Goal: Share content: Share content

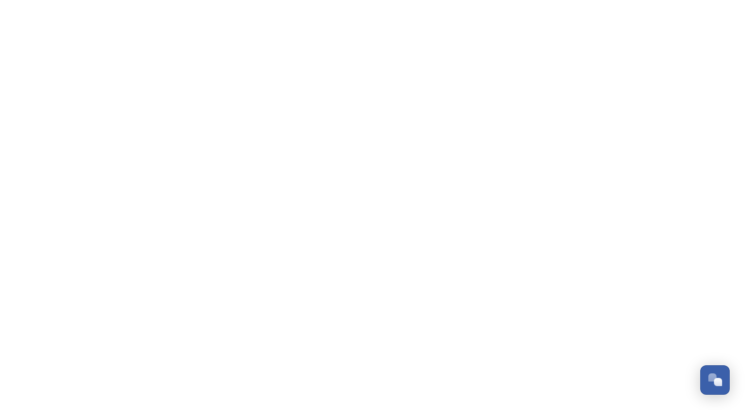
scroll to position [1734, 0]
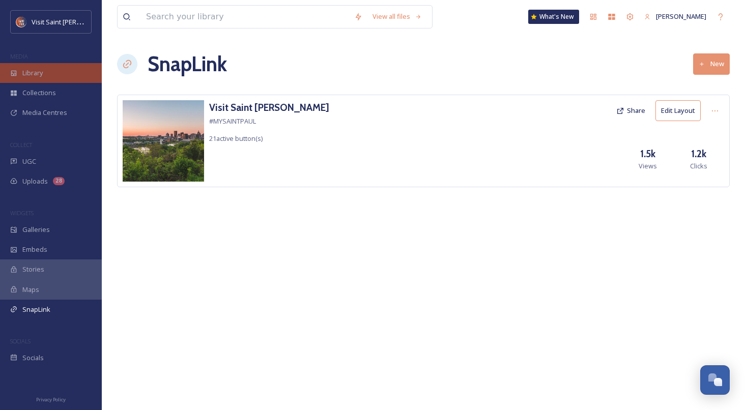
click at [41, 71] on span "Library" at bounding box center [32, 73] width 20 height 10
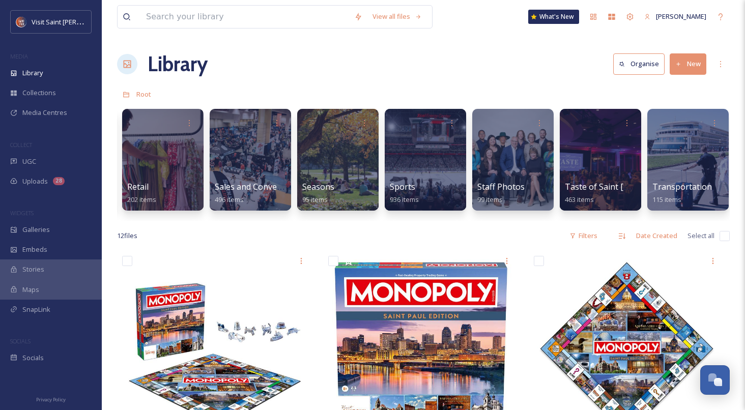
scroll to position [0, 1446]
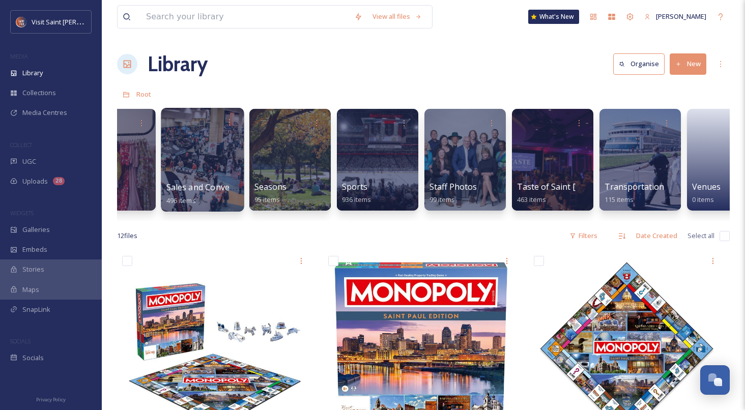
click at [196, 156] on div at bounding box center [202, 160] width 83 height 104
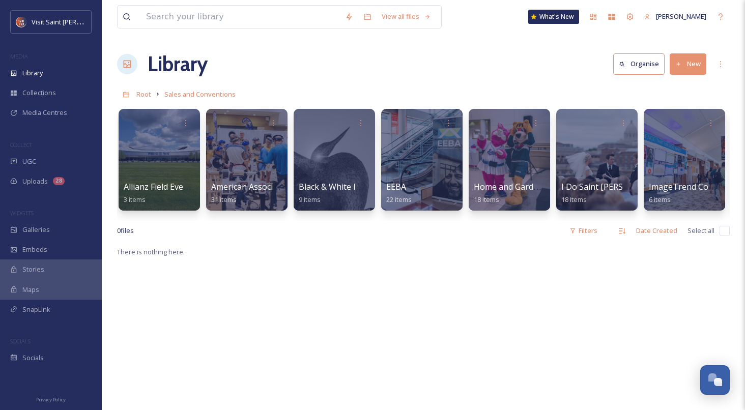
scroll to position [0, 160]
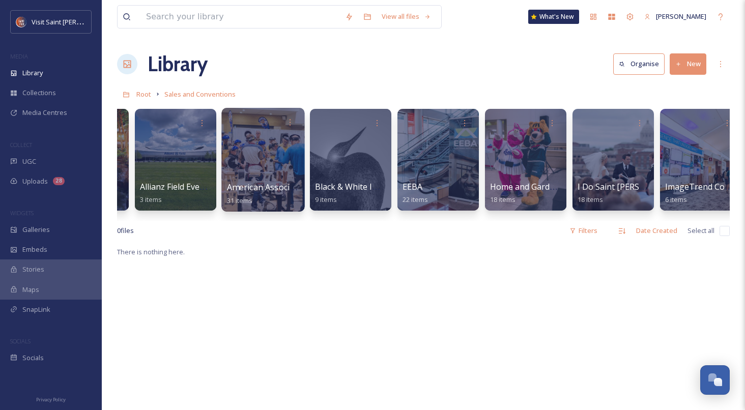
click at [238, 181] on div "American Association of Woodturners - 2025 31 items" at bounding box center [263, 193] width 73 height 25
click at [261, 156] on div at bounding box center [262, 160] width 83 height 104
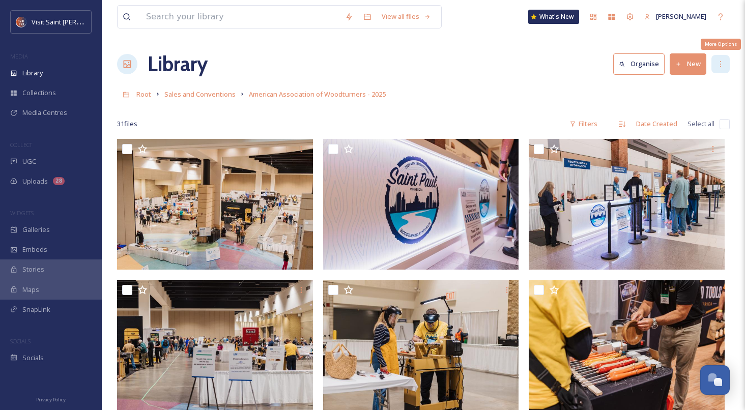
click at [720, 66] on icon at bounding box center [721, 64] width 8 height 8
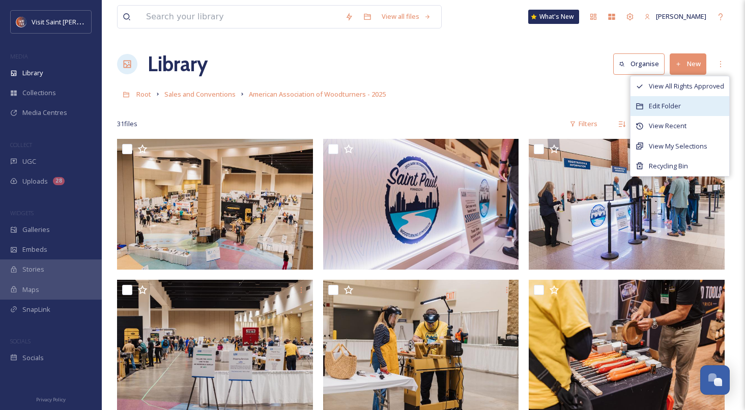
click at [696, 99] on div "Edit Folder" at bounding box center [680, 106] width 99 height 20
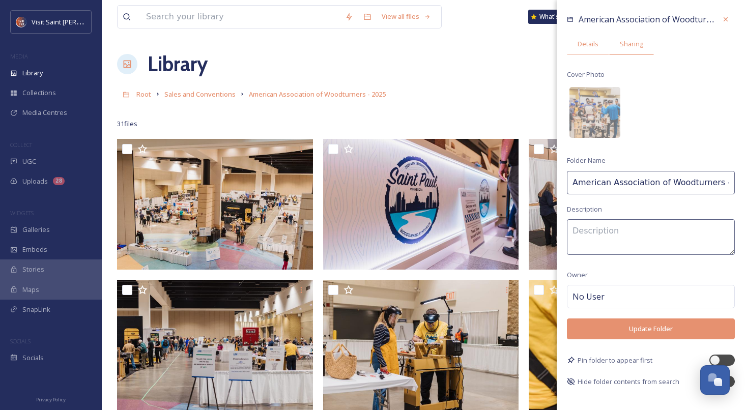
click at [622, 48] on span "Sharing" at bounding box center [631, 44] width 23 height 10
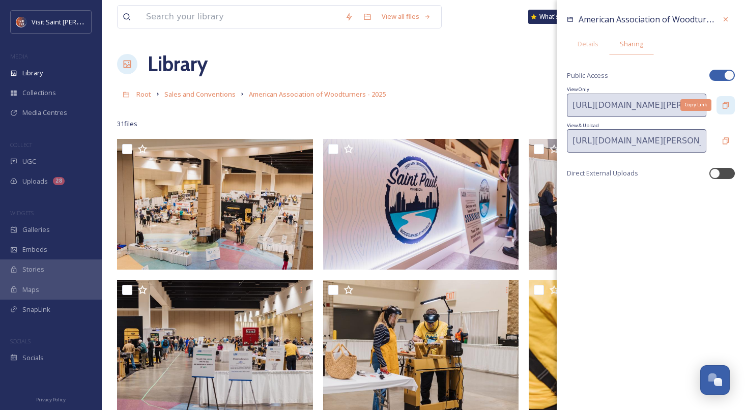
click at [725, 105] on icon at bounding box center [726, 105] width 8 height 8
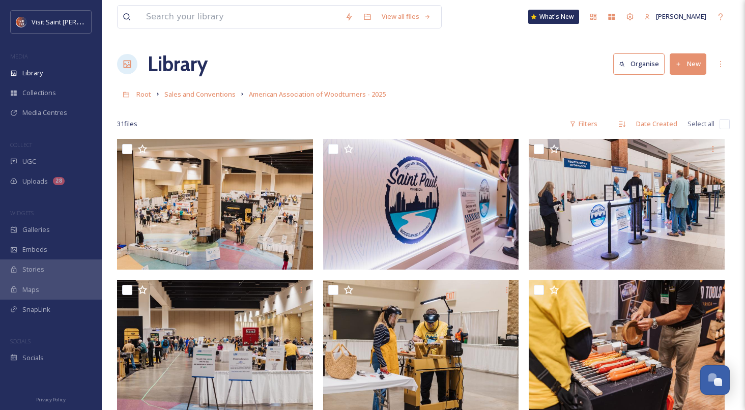
click at [217, 90] on link "Sales and Conventions" at bounding box center [199, 94] width 71 height 12
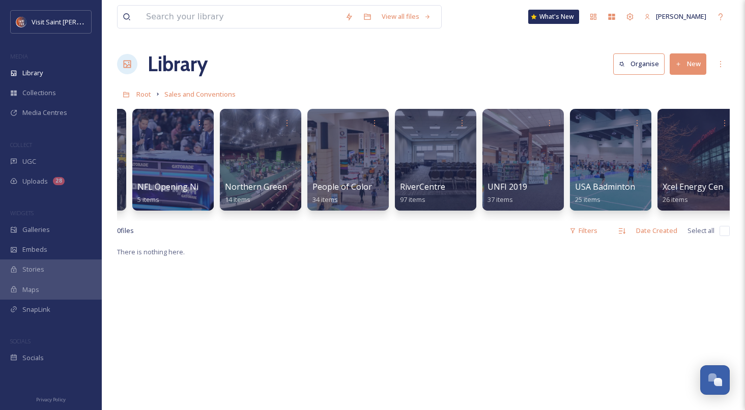
scroll to position [0, 1313]
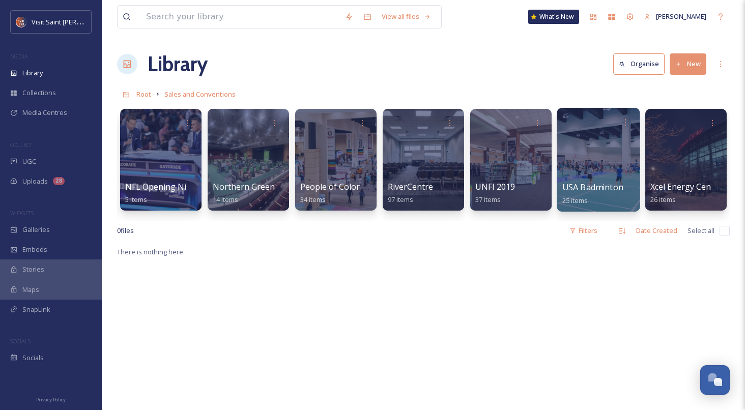
click at [572, 169] on div at bounding box center [598, 160] width 83 height 104
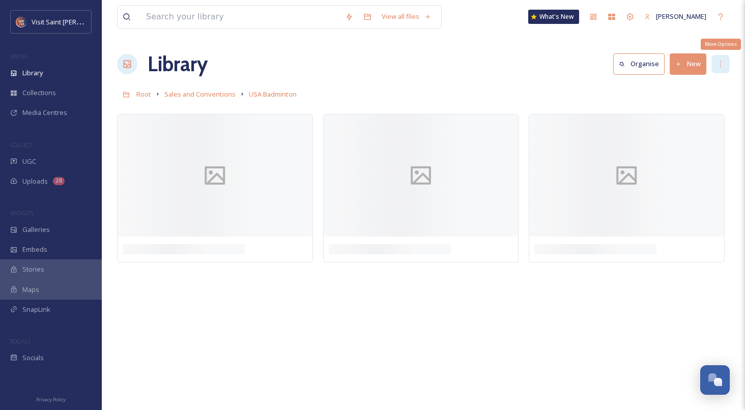
click at [728, 65] on div "More Options" at bounding box center [721, 64] width 18 height 18
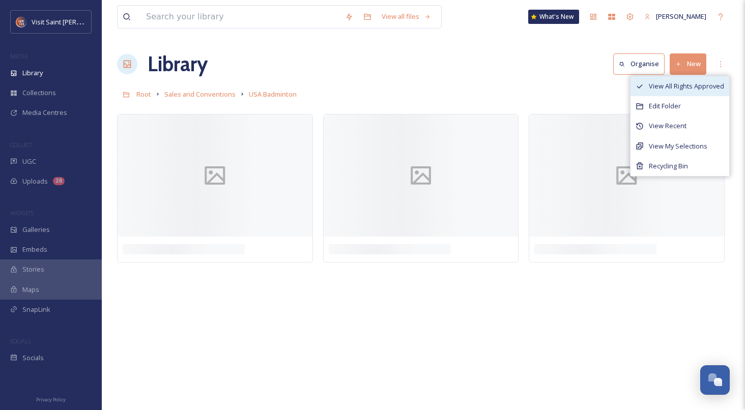
click at [707, 84] on span "View All Rights Approved" at bounding box center [686, 86] width 75 height 10
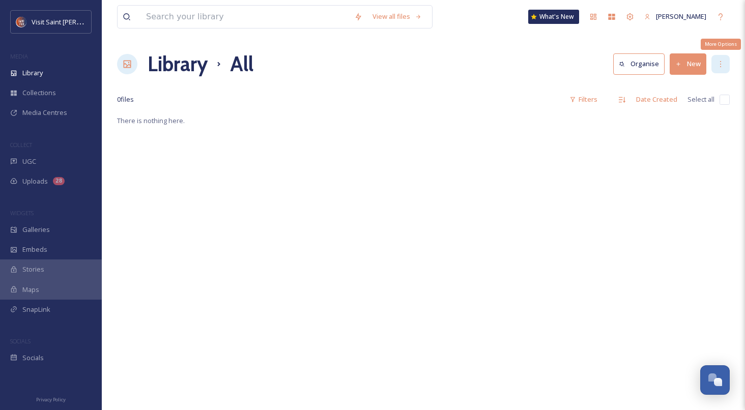
click at [722, 70] on div "More Options" at bounding box center [721, 64] width 18 height 18
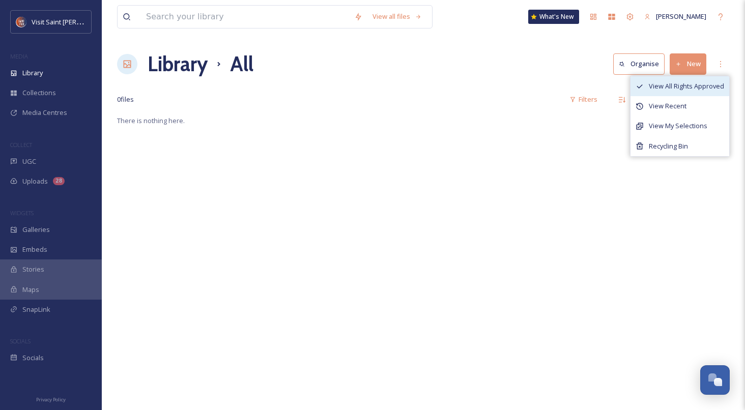
click at [702, 89] on span "View All Rights Approved" at bounding box center [686, 86] width 75 height 10
click at [724, 66] on icon at bounding box center [721, 64] width 8 height 8
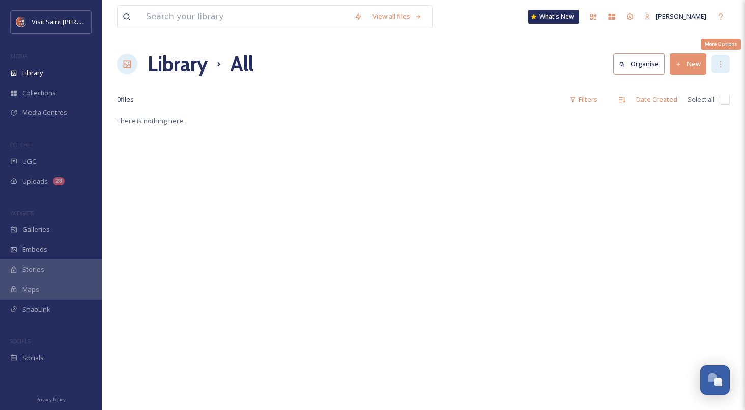
click at [720, 64] on icon at bounding box center [721, 64] width 8 height 8
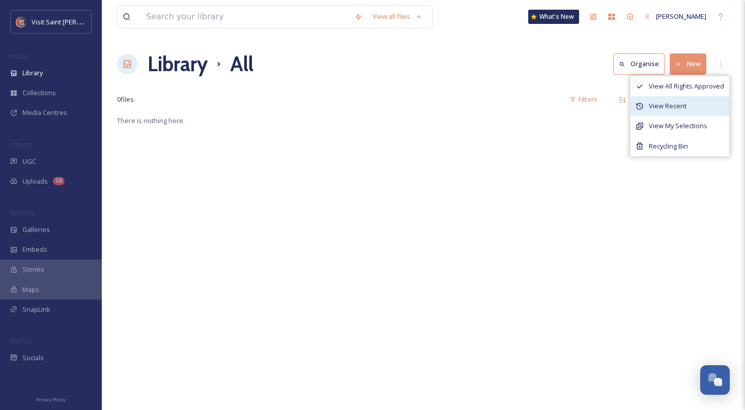
click at [685, 105] on span "View Recent" at bounding box center [668, 106] width 38 height 10
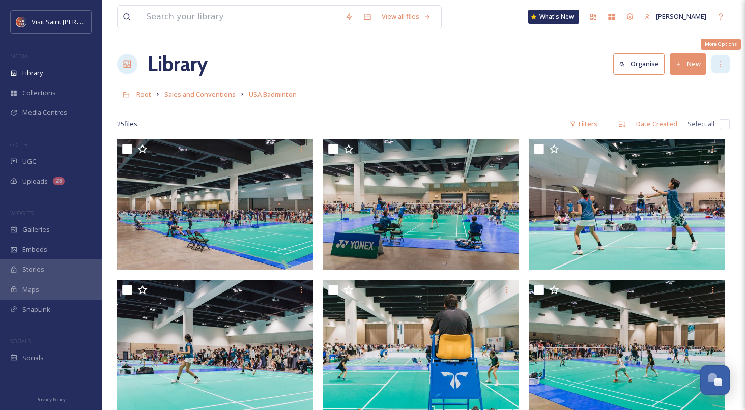
click at [726, 59] on div "More Options" at bounding box center [721, 64] width 18 height 18
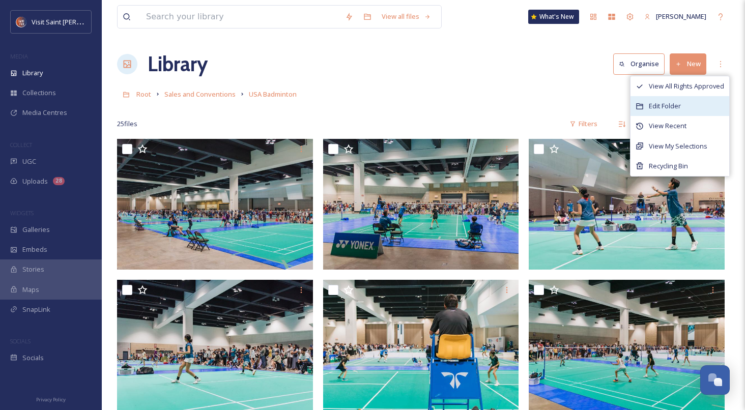
click at [664, 109] on span "Edit Folder" at bounding box center [665, 106] width 32 height 10
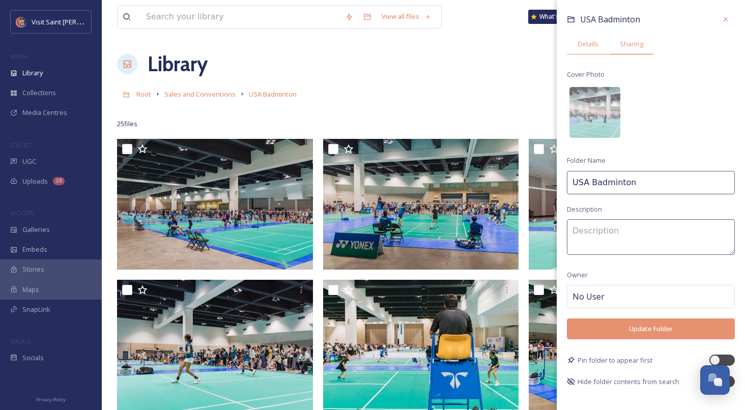
click at [638, 50] on div "Sharing" at bounding box center [631, 44] width 45 height 21
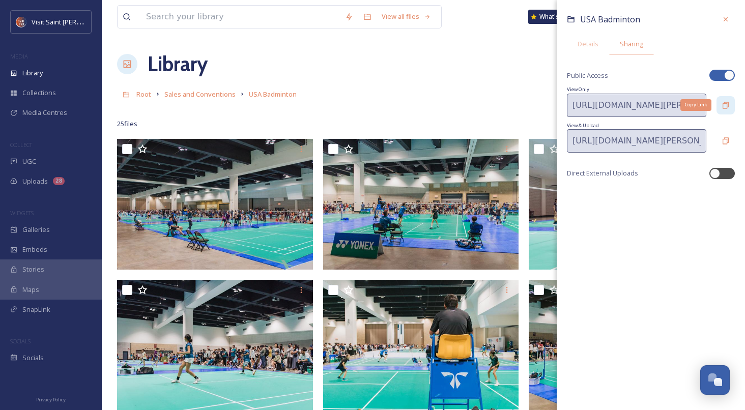
click at [720, 97] on div "Copy Link" at bounding box center [726, 105] width 18 height 18
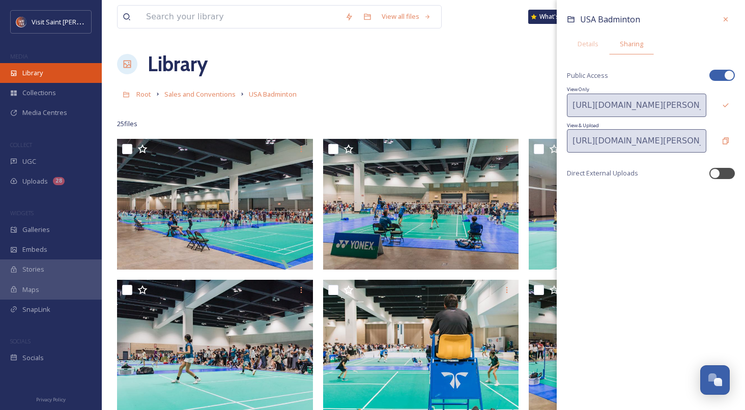
click at [34, 82] on div "Library" at bounding box center [51, 73] width 102 height 20
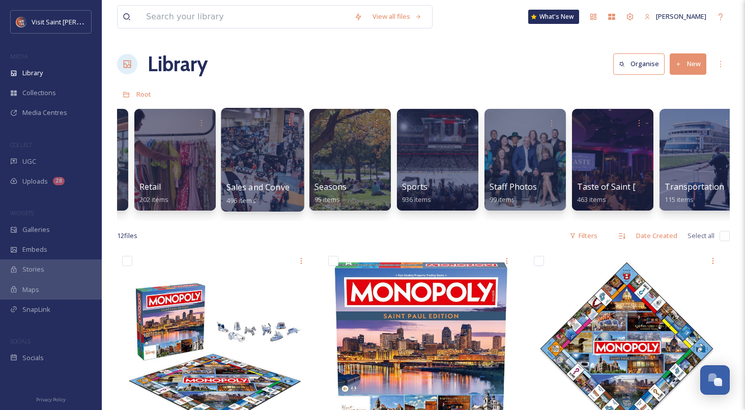
scroll to position [0, 1344]
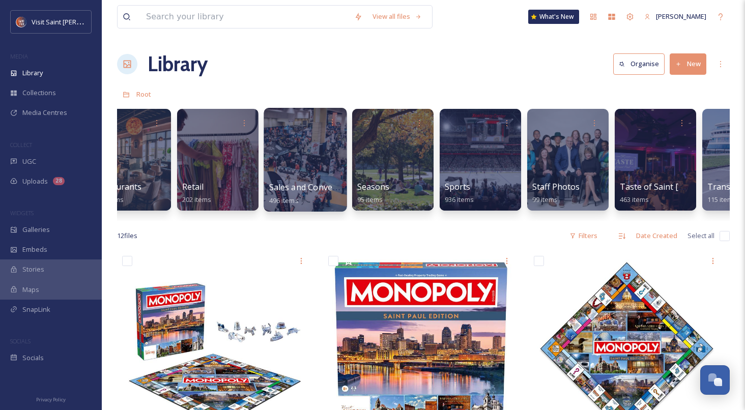
click at [311, 160] on div at bounding box center [305, 160] width 83 height 104
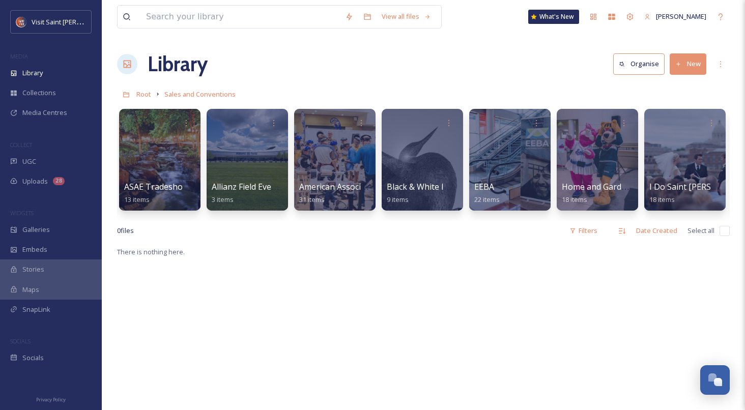
scroll to position [0, 81]
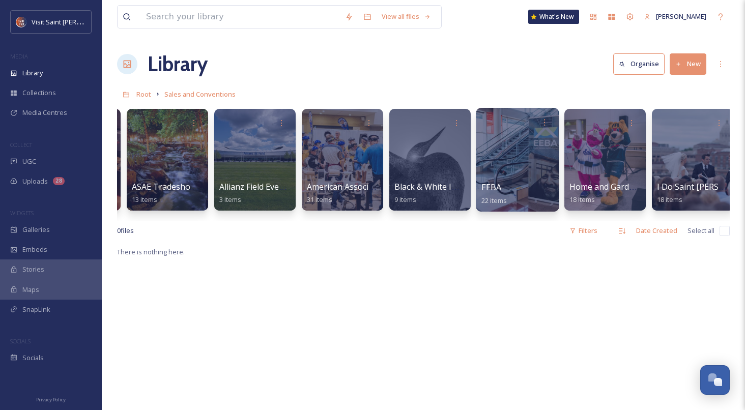
click at [546, 173] on div at bounding box center [517, 160] width 83 height 104
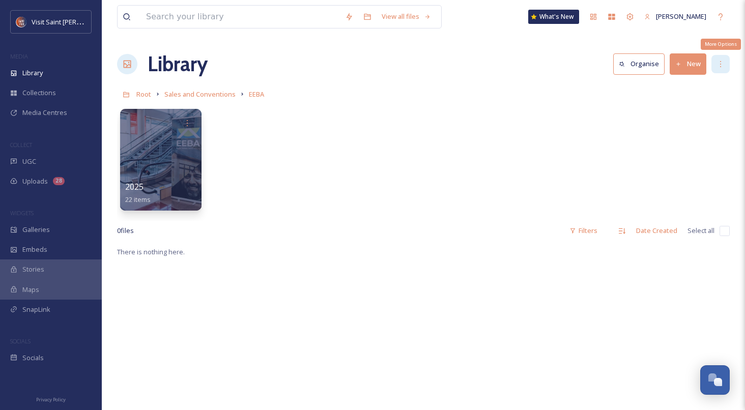
click at [720, 62] on icon at bounding box center [721, 64] width 8 height 8
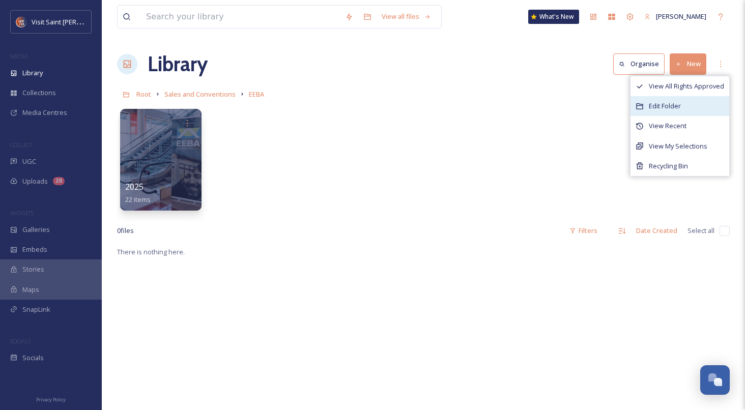
click at [690, 100] on div "Edit Folder" at bounding box center [680, 106] width 99 height 20
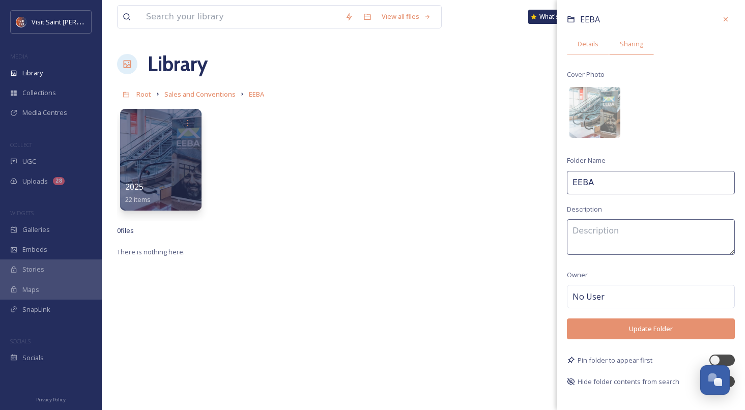
click at [626, 39] on span "Sharing" at bounding box center [631, 44] width 23 height 10
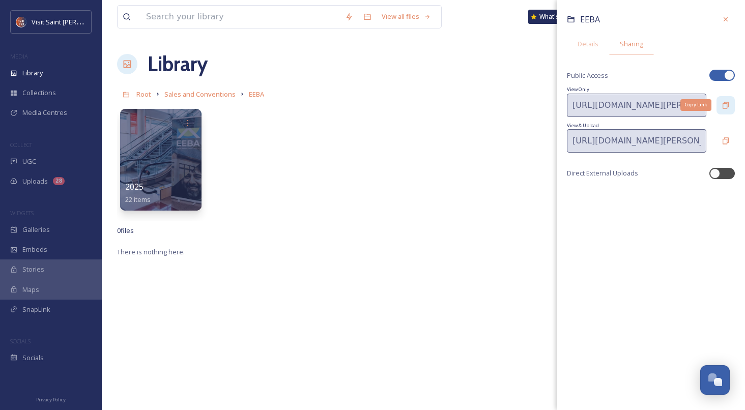
click at [722, 101] on icon at bounding box center [726, 105] width 8 height 8
click at [726, 27] on div at bounding box center [726, 19] width 18 height 18
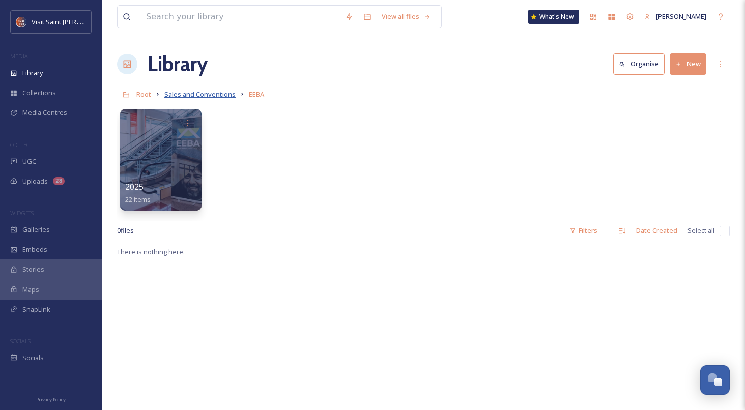
click at [196, 94] on span "Sales and Conventions" at bounding box center [199, 94] width 71 height 9
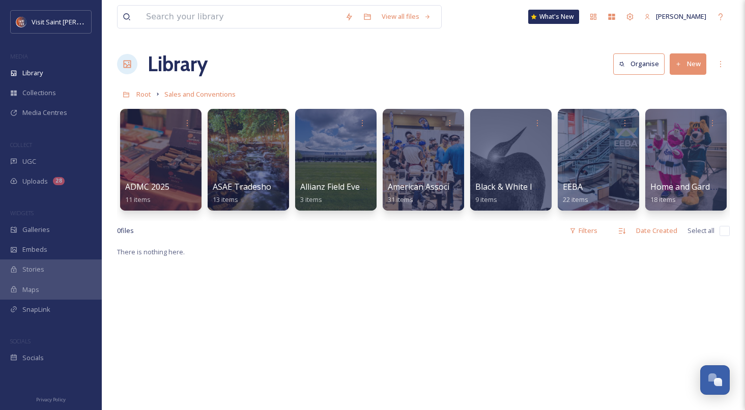
click at [710, 60] on div "Library Organise New" at bounding box center [423, 64] width 613 height 31
click at [714, 60] on div "More Options" at bounding box center [721, 64] width 18 height 18
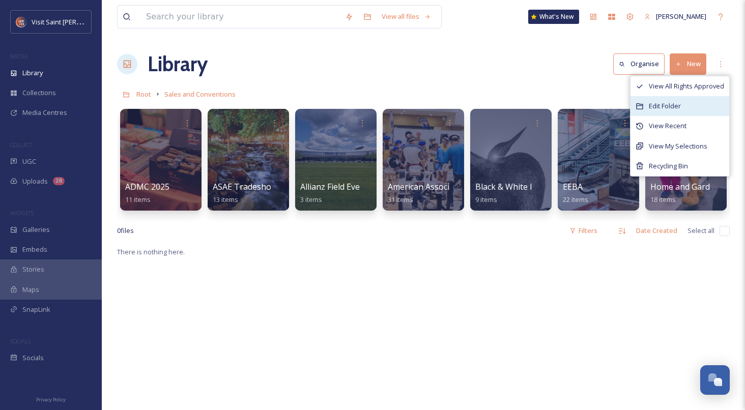
click at [683, 110] on div "Edit Folder" at bounding box center [680, 106] width 99 height 20
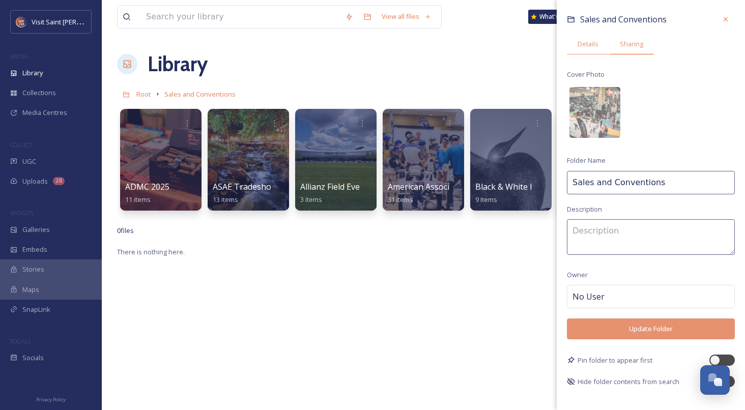
click at [644, 44] on div "Sharing" at bounding box center [631, 44] width 45 height 21
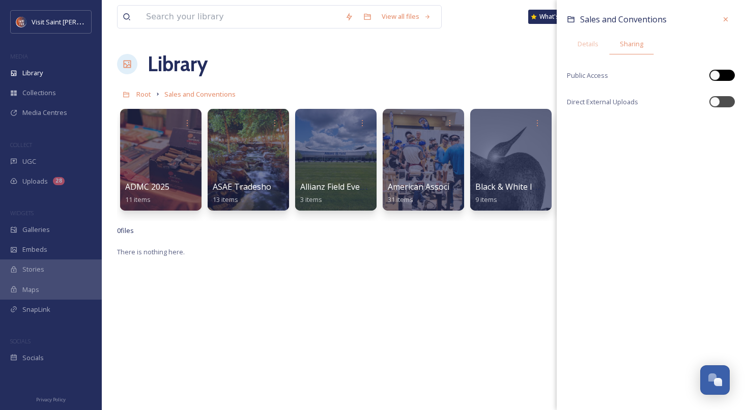
click at [727, 77] on div at bounding box center [727, 75] width 5 height 5
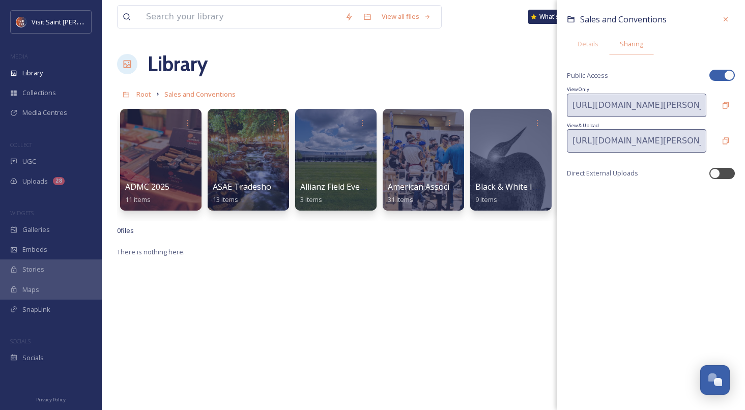
click at [718, 78] on div at bounding box center [721, 75] width 25 height 11
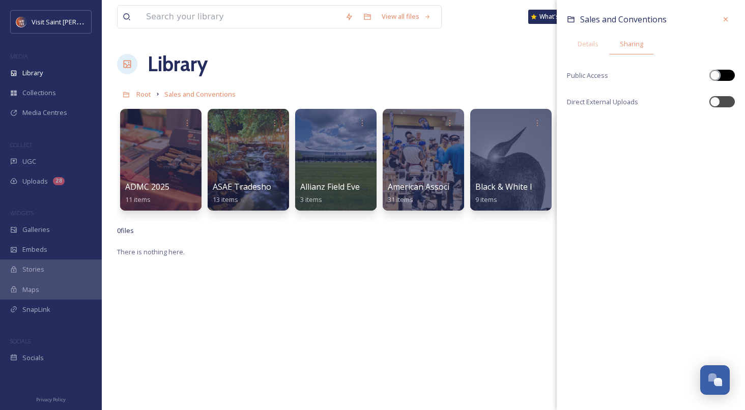
click at [718, 78] on div at bounding box center [715, 75] width 10 height 10
checkbox input "true"
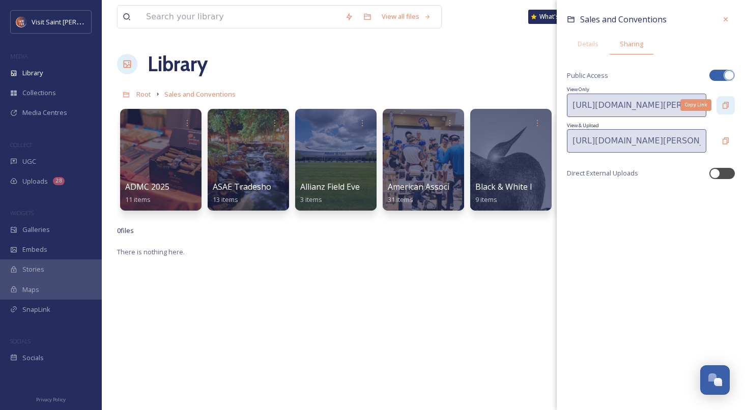
click at [724, 101] on icon at bounding box center [726, 105] width 8 height 8
